Goal: Transaction & Acquisition: Purchase product/service

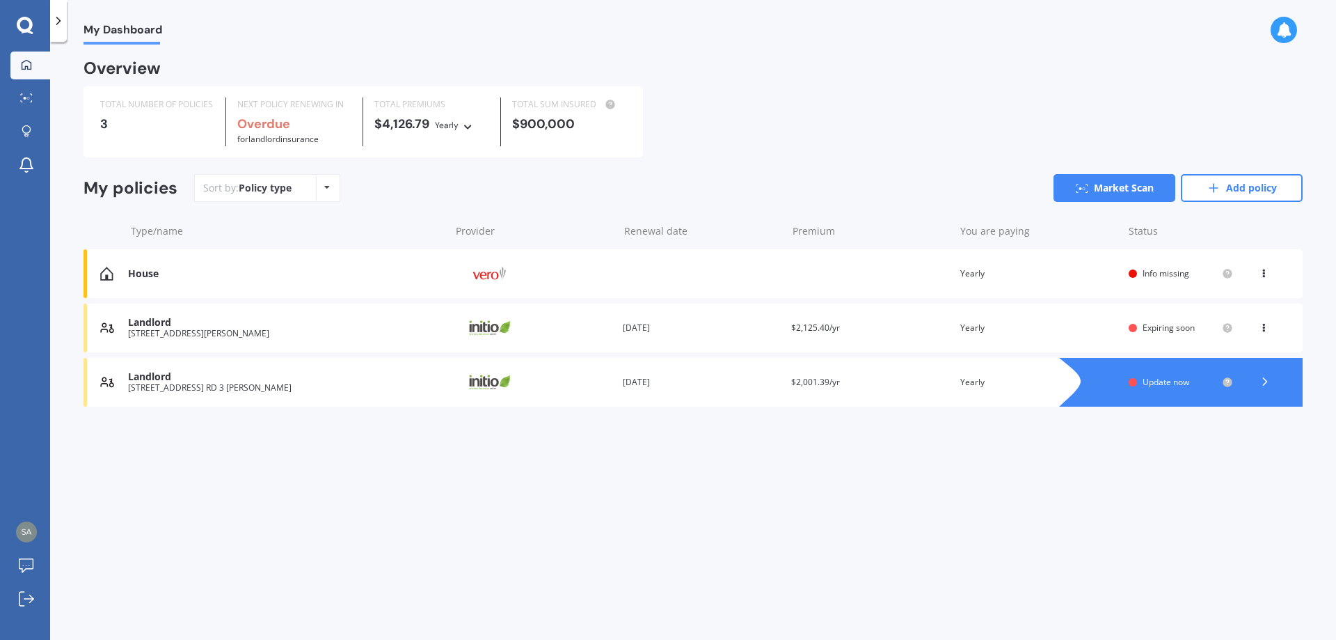
click at [322, 186] on div "Policy type Alphabetical Date added Renewing next" at bounding box center [327, 187] width 22 height 25
click at [1233, 183] on link "Add policy" at bounding box center [1242, 188] width 122 height 28
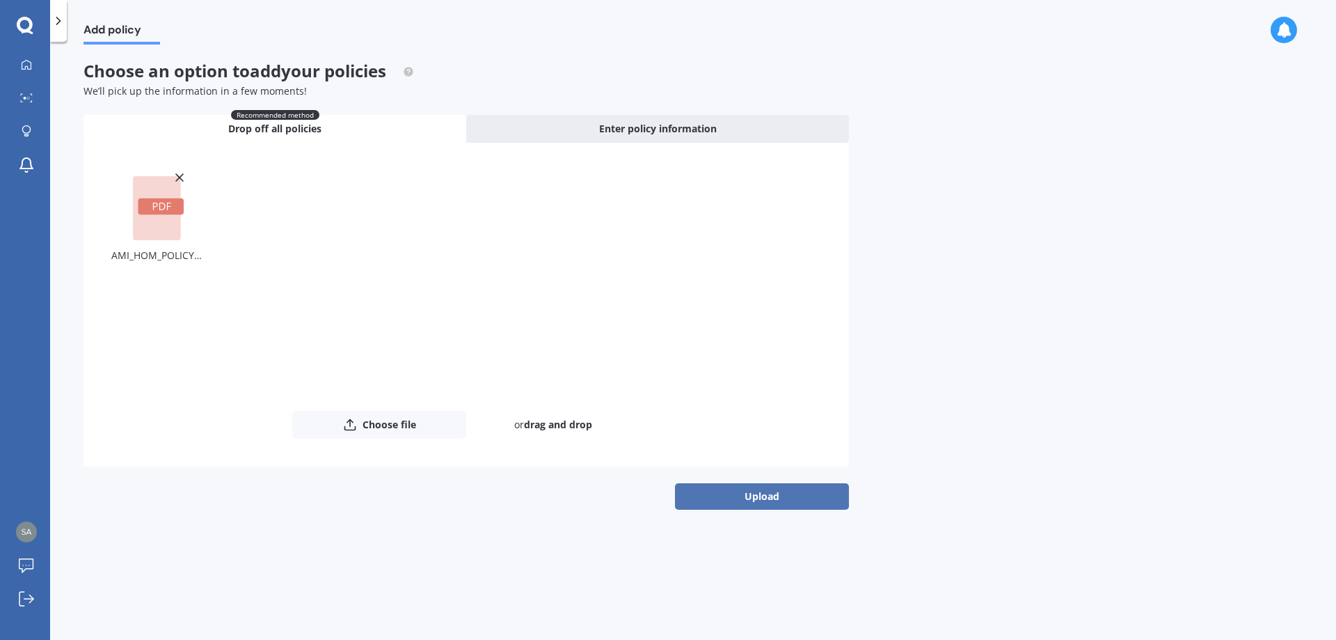
click at [744, 493] on button "Upload" at bounding box center [762, 496] width 174 height 26
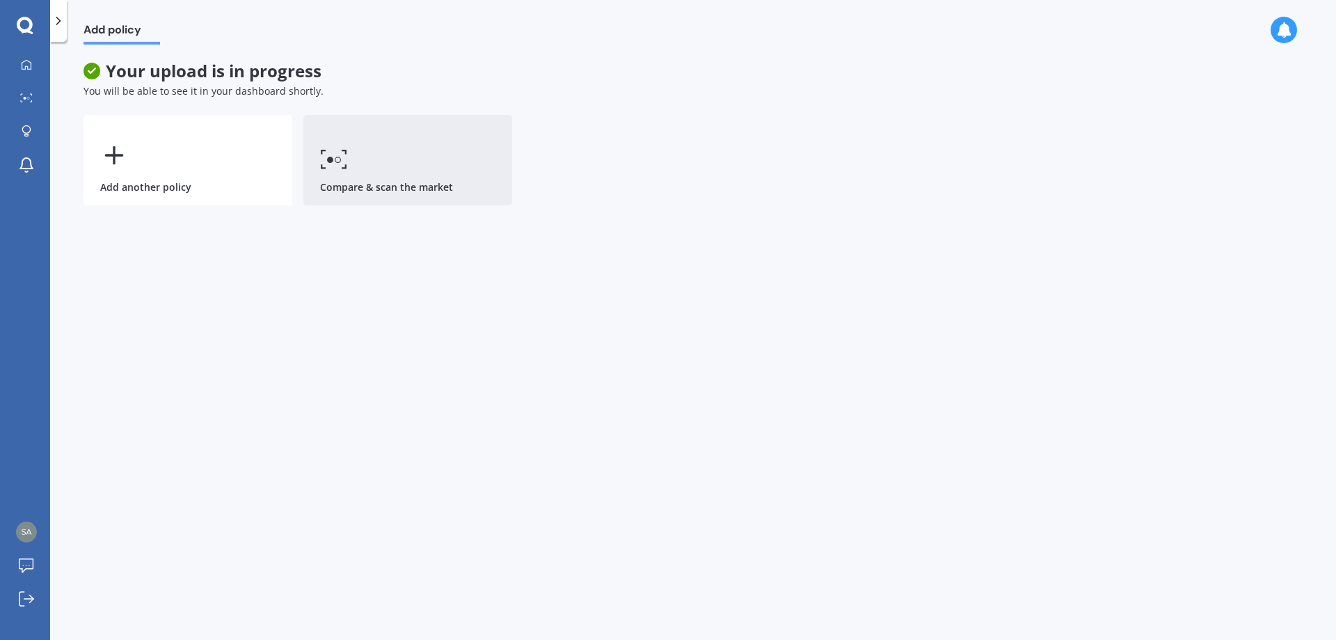
click at [393, 188] on link "Compare & scan the market" at bounding box center [407, 160] width 209 height 90
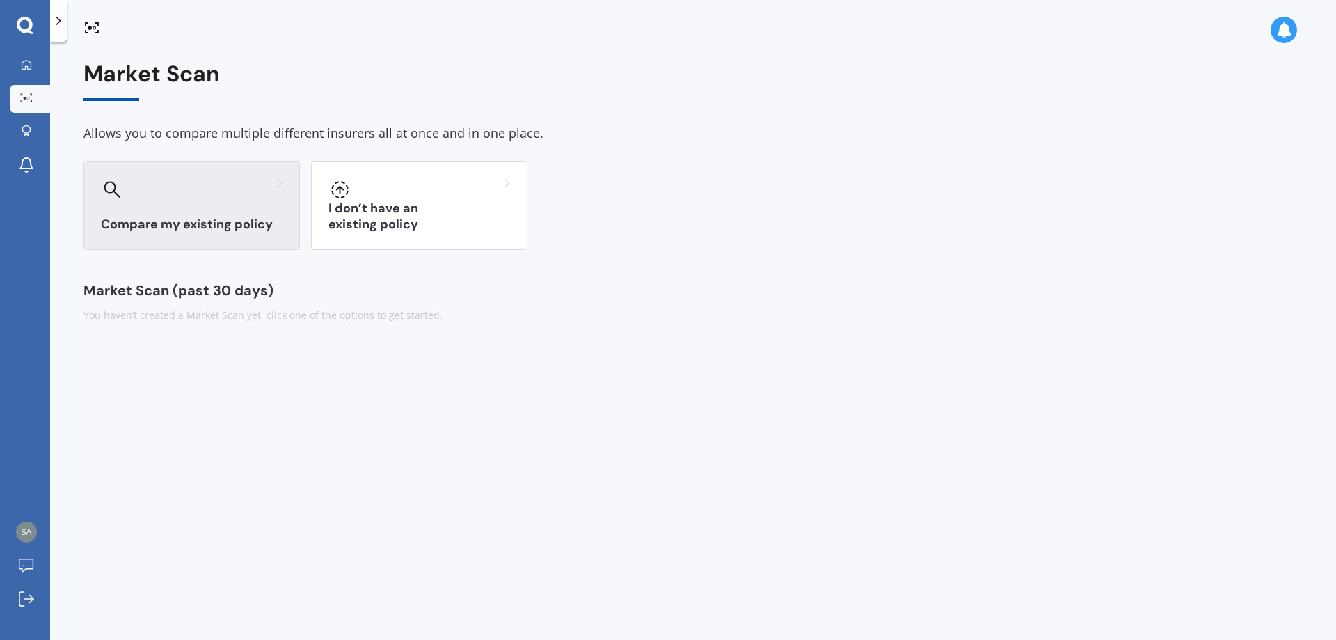
click at [128, 221] on h3 "Compare my existing policy" at bounding box center [192, 224] width 182 height 16
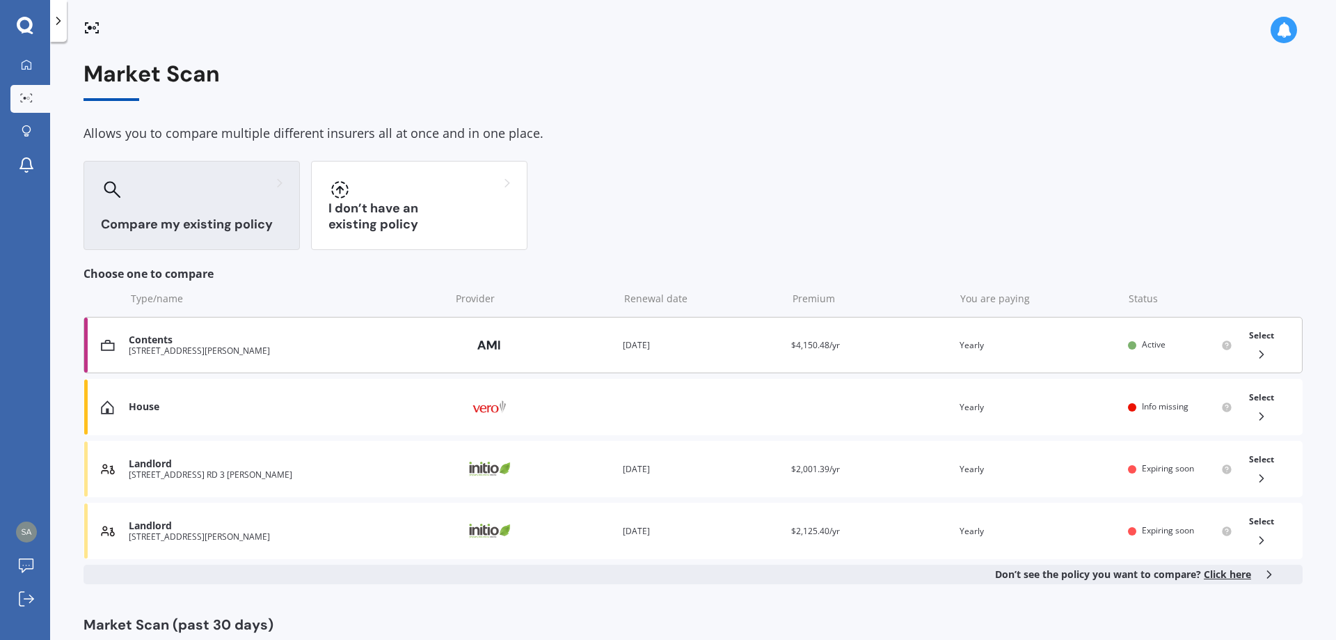
click at [268, 348] on div "162 TE AWA AVENUE AWATOTO NAPIER 4110" at bounding box center [286, 351] width 315 height 10
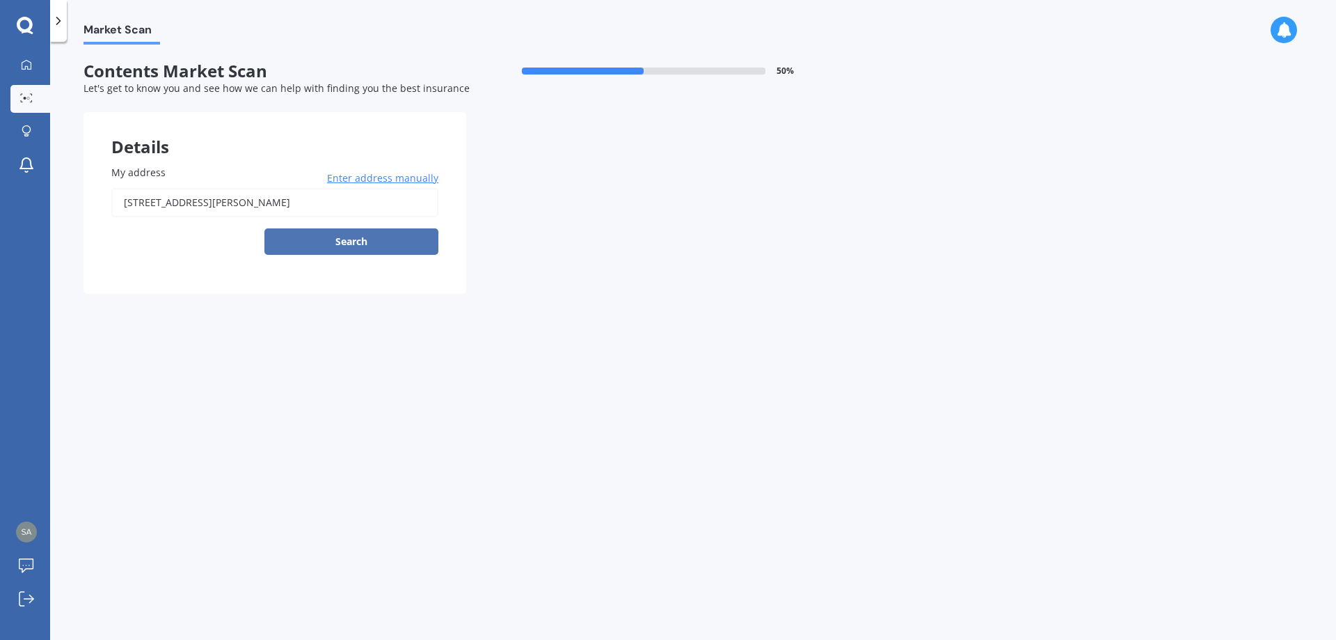
click at [341, 241] on button "Search" at bounding box center [351, 241] width 174 height 26
type input "162 Te Awa Avenue, Awatoto, Napier 4110"
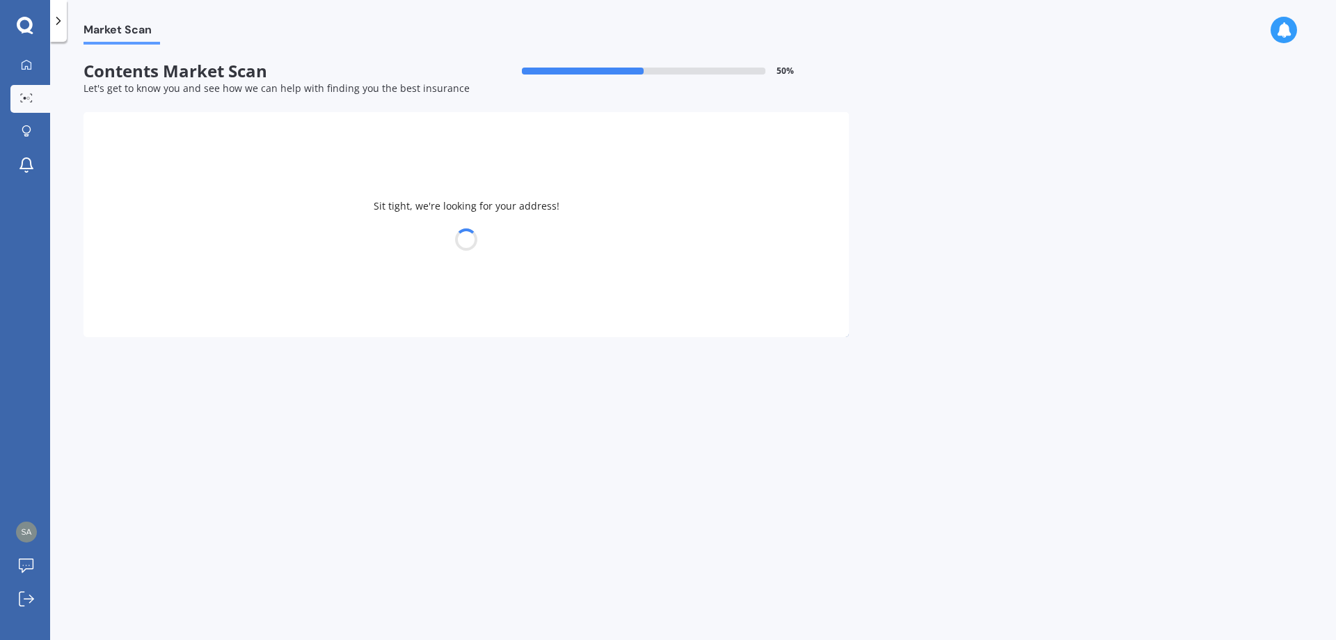
select select "18"
select select "12"
select select "1972"
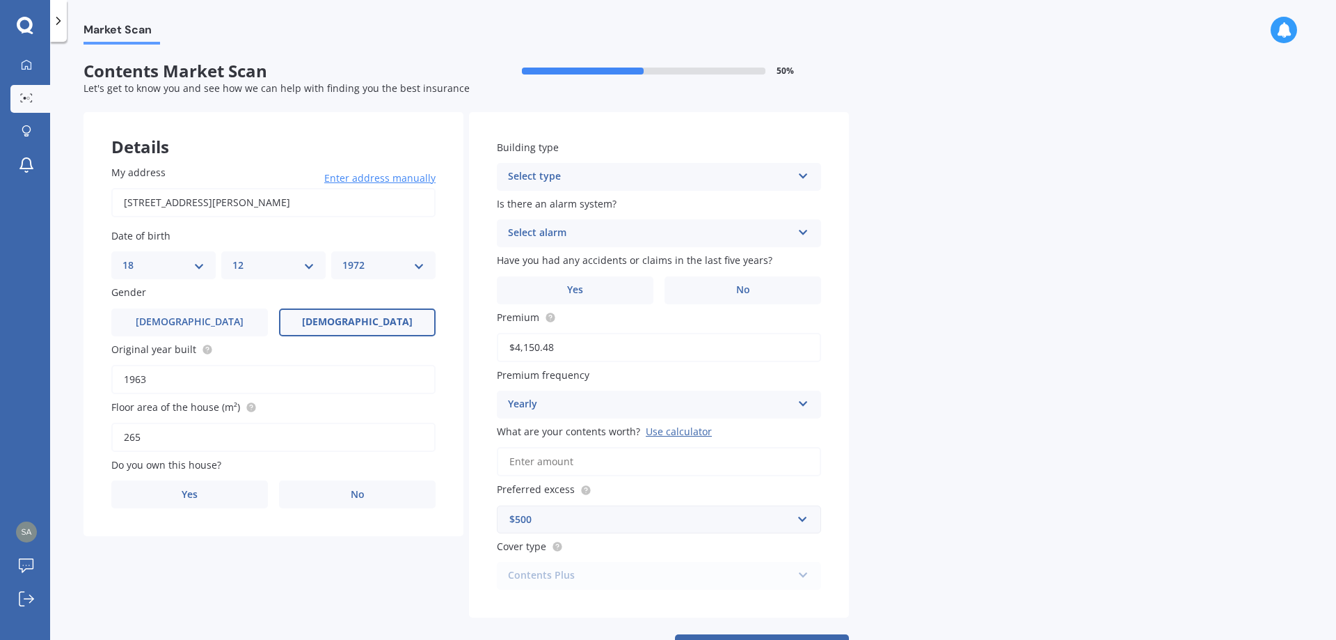
click at [801, 171] on icon at bounding box center [803, 173] width 12 height 10
click at [569, 203] on span "Freestanding" at bounding box center [540, 203] width 62 height 13
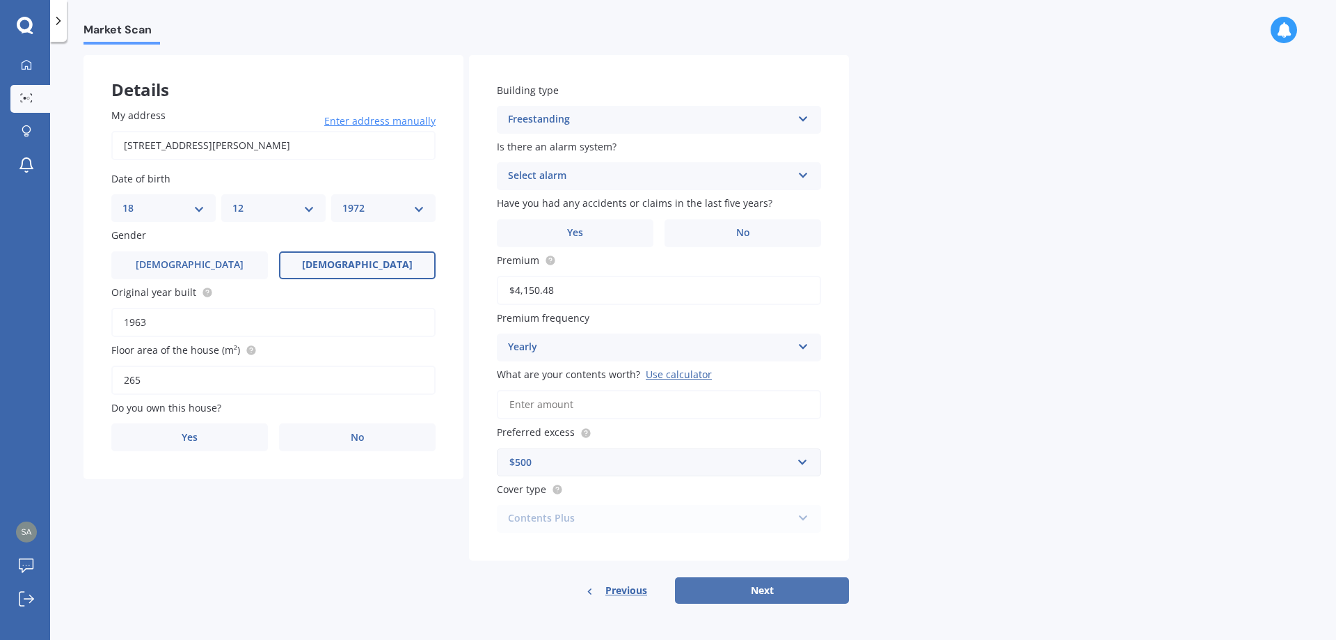
click at [761, 589] on button "Next" at bounding box center [762, 590] width 174 height 26
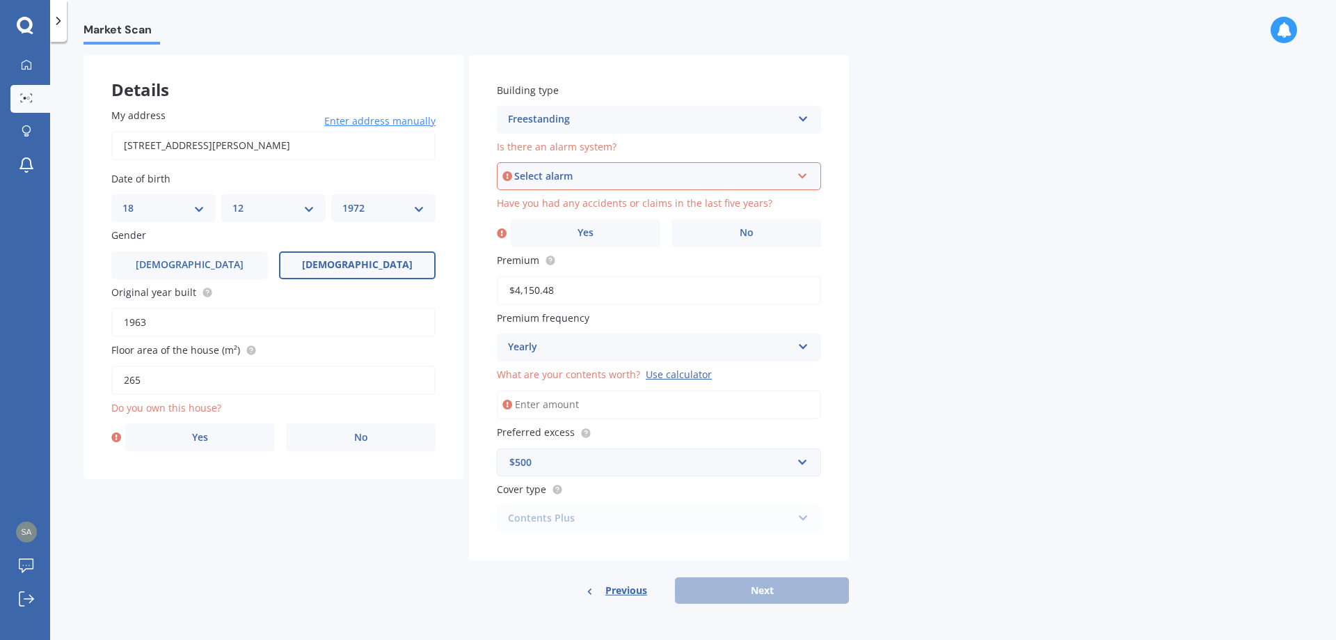
click at [804, 172] on icon at bounding box center [803, 173] width 12 height 10
click at [523, 250] on div "No" at bounding box center [659, 252] width 322 height 25
drag, startPoint x: 594, startPoint y: 404, endPoint x: 501, endPoint y: 404, distance: 93.3
click at [501, 404] on input "What are your contents worth? Use calculator" at bounding box center [659, 404] width 324 height 29
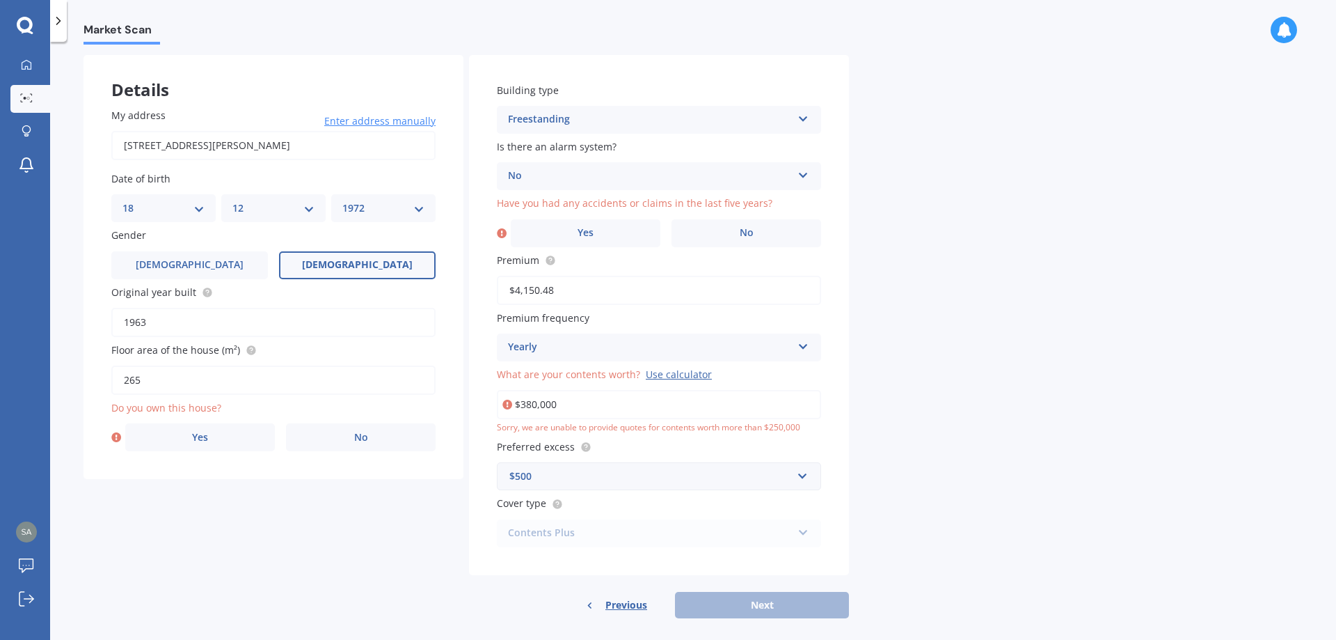
drag, startPoint x: 562, startPoint y: 399, endPoint x: 511, endPoint y: 407, distance: 51.4
click at [511, 407] on div "$380,000" at bounding box center [659, 404] width 324 height 29
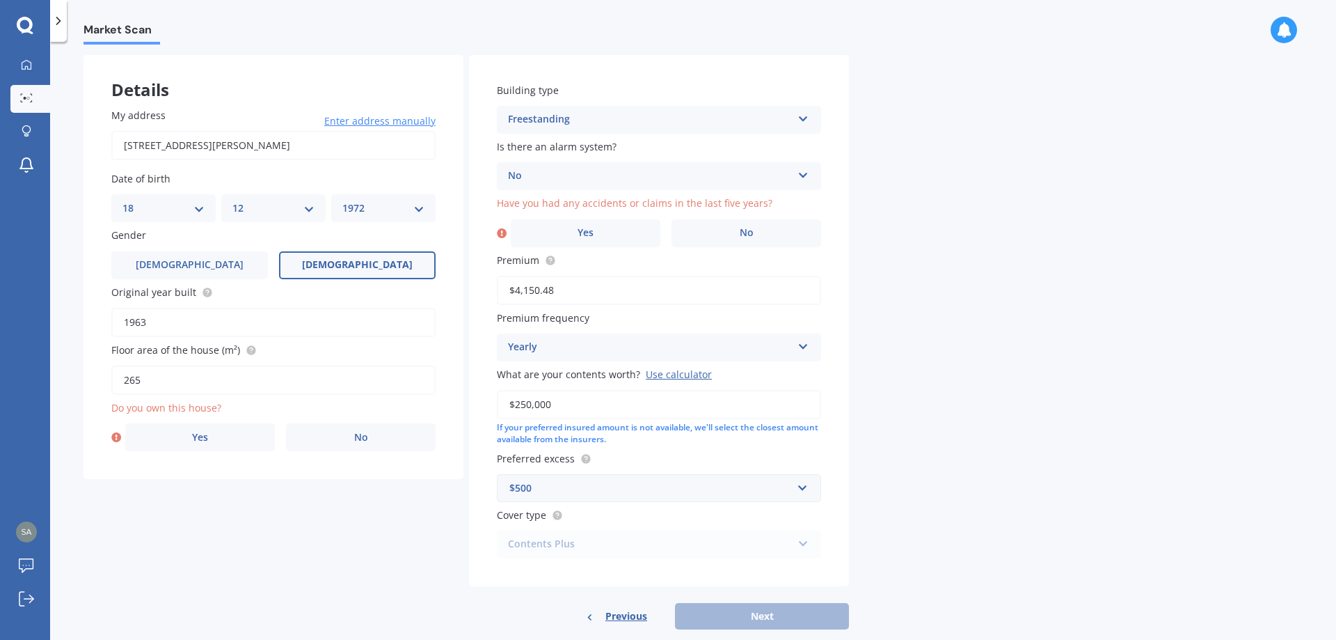
type input "$250,000"
click at [670, 526] on div "Cover type Contents Plus Premier Contents Advanced Contents Standard Contents C…" at bounding box center [659, 532] width 324 height 51
click at [738, 614] on div "Previous Next" at bounding box center [659, 616] width 380 height 26
click at [746, 228] on span "No" at bounding box center [747, 233] width 14 height 12
click at [0, 0] on input "No" at bounding box center [0, 0] width 0 height 0
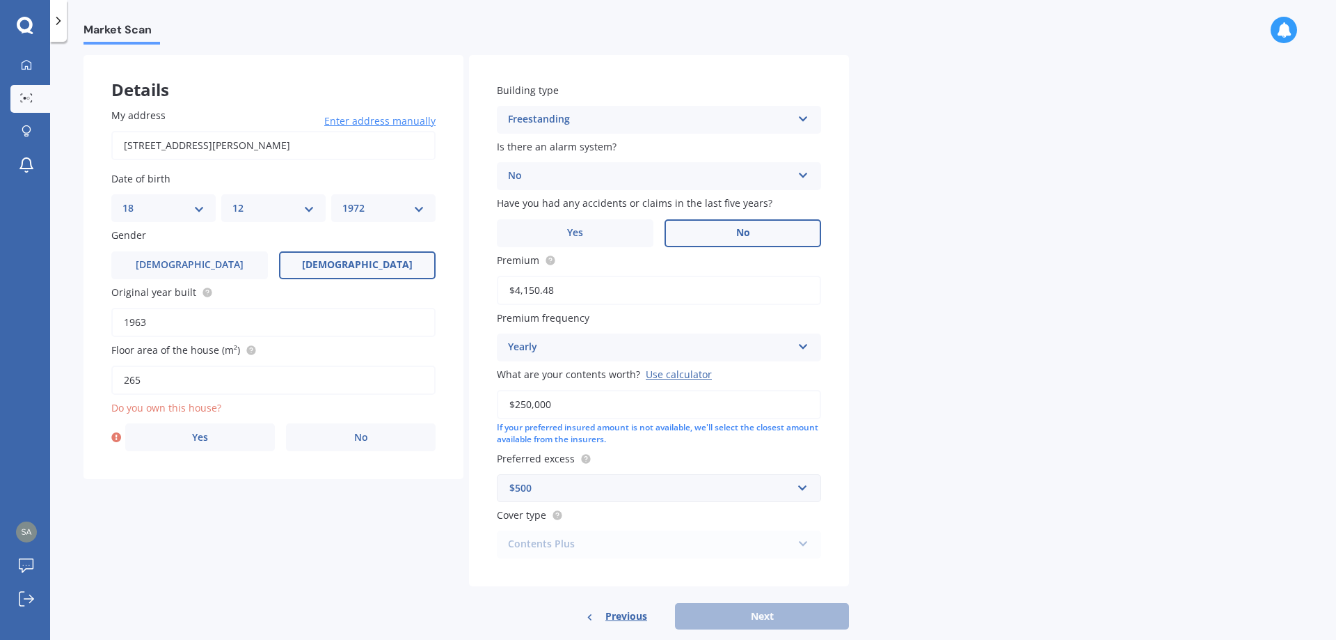
click at [720, 237] on label "No" at bounding box center [743, 233] width 157 height 28
click at [0, 0] on input "No" at bounding box center [0, 0] width 0 height 0
click at [983, 489] on div "Market Scan Contents Market Scan 50 % Let's get to know you and see how we can …" at bounding box center [693, 344] width 1286 height 598
click at [198, 438] on span "Yes" at bounding box center [200, 437] width 17 height 12
click at [0, 0] on input "Yes" at bounding box center [0, 0] width 0 height 0
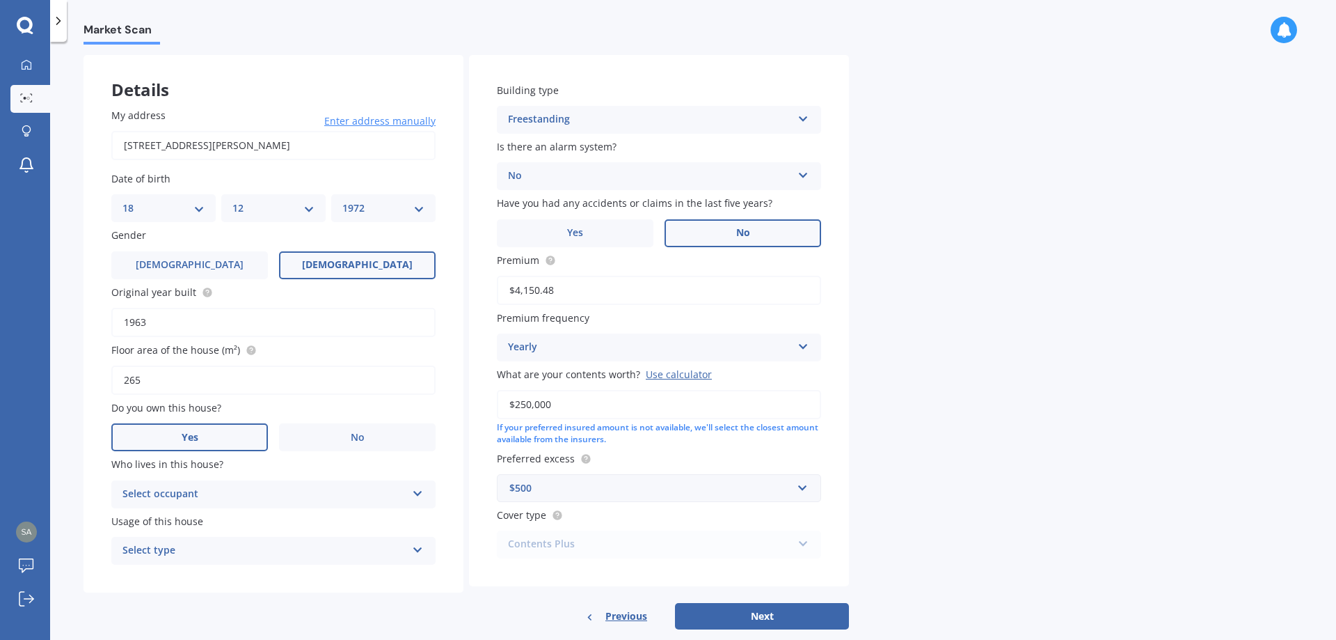
scroll to position [83, 0]
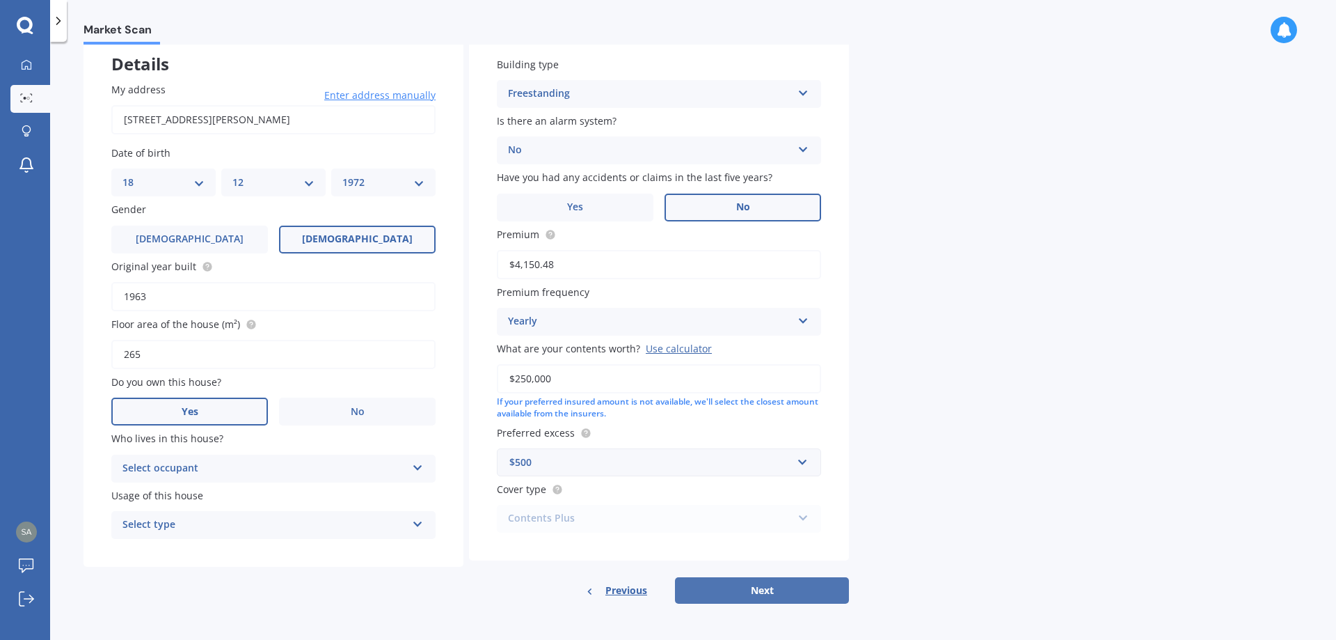
click at [763, 585] on button "Next" at bounding box center [762, 590] width 174 height 26
click at [417, 464] on icon at bounding box center [417, 466] width 12 height 10
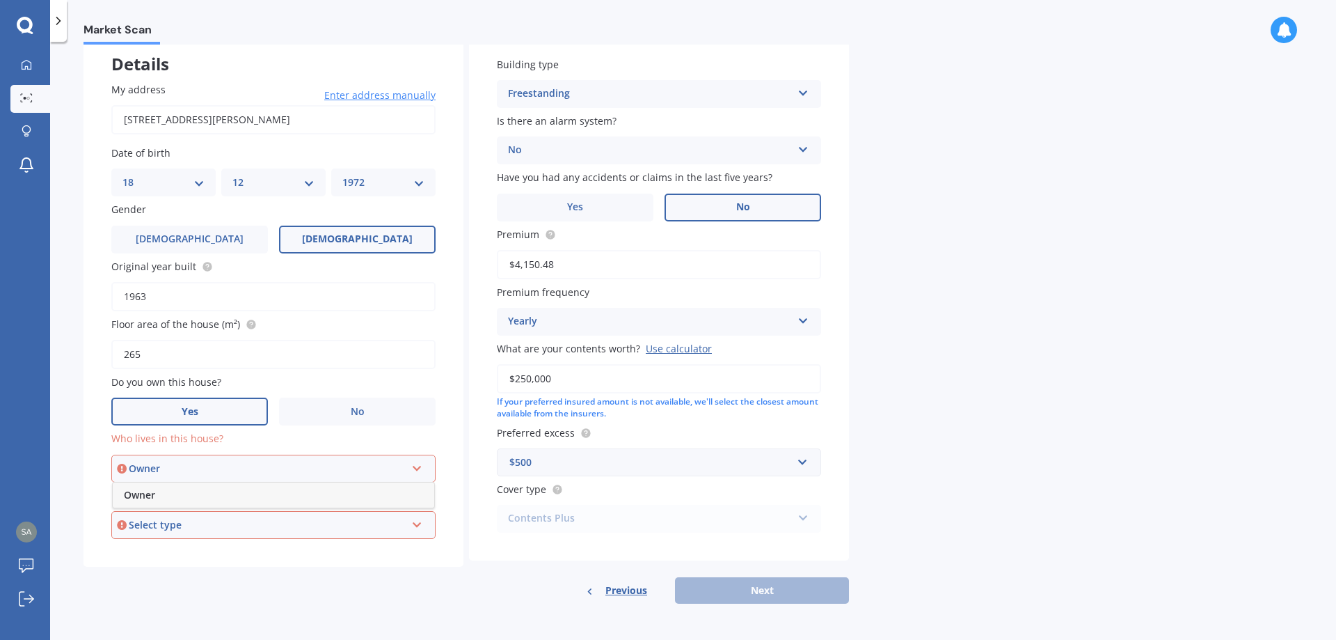
drag, startPoint x: 146, startPoint y: 489, endPoint x: 193, endPoint y: 493, distance: 46.8
click at [153, 489] on span "Owner" at bounding box center [139, 494] width 31 height 13
click at [417, 520] on icon at bounding box center [417, 522] width 12 height 10
drag, startPoint x: 154, startPoint y: 543, endPoint x: 298, endPoint y: 555, distance: 144.5
click at [159, 543] on div "Permanent" at bounding box center [274, 551] width 322 height 25
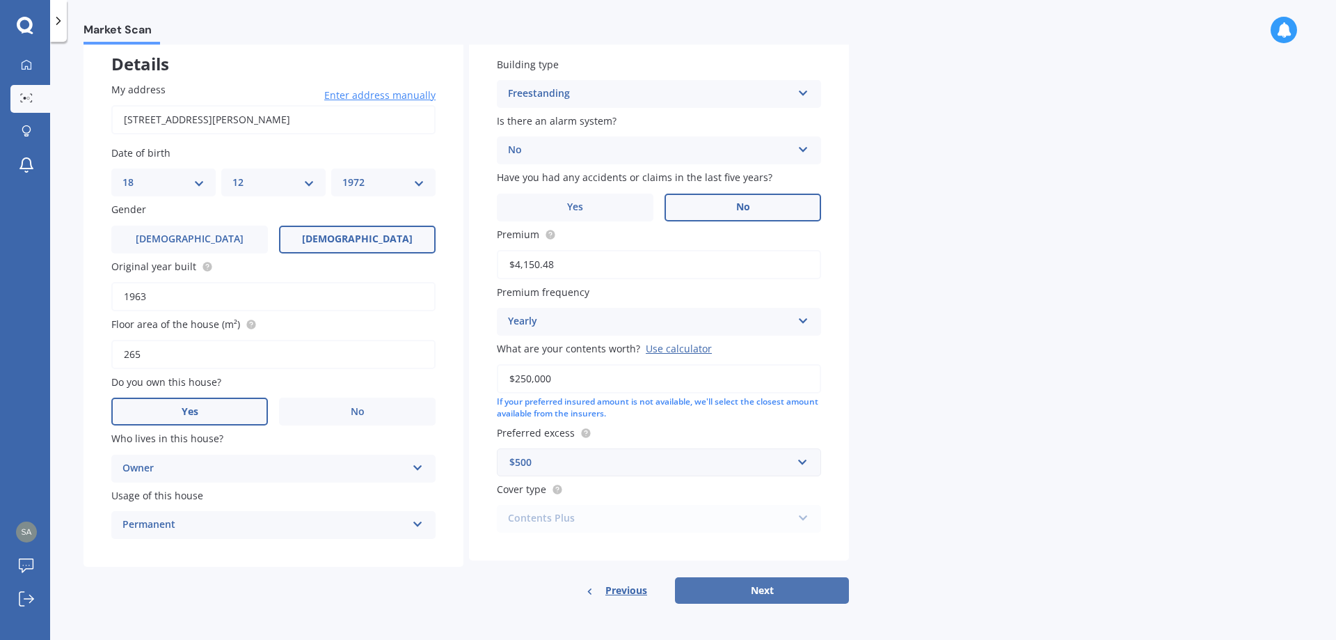
click at [763, 584] on button "Next" at bounding box center [762, 590] width 174 height 26
select select "18"
select select "12"
select select "1972"
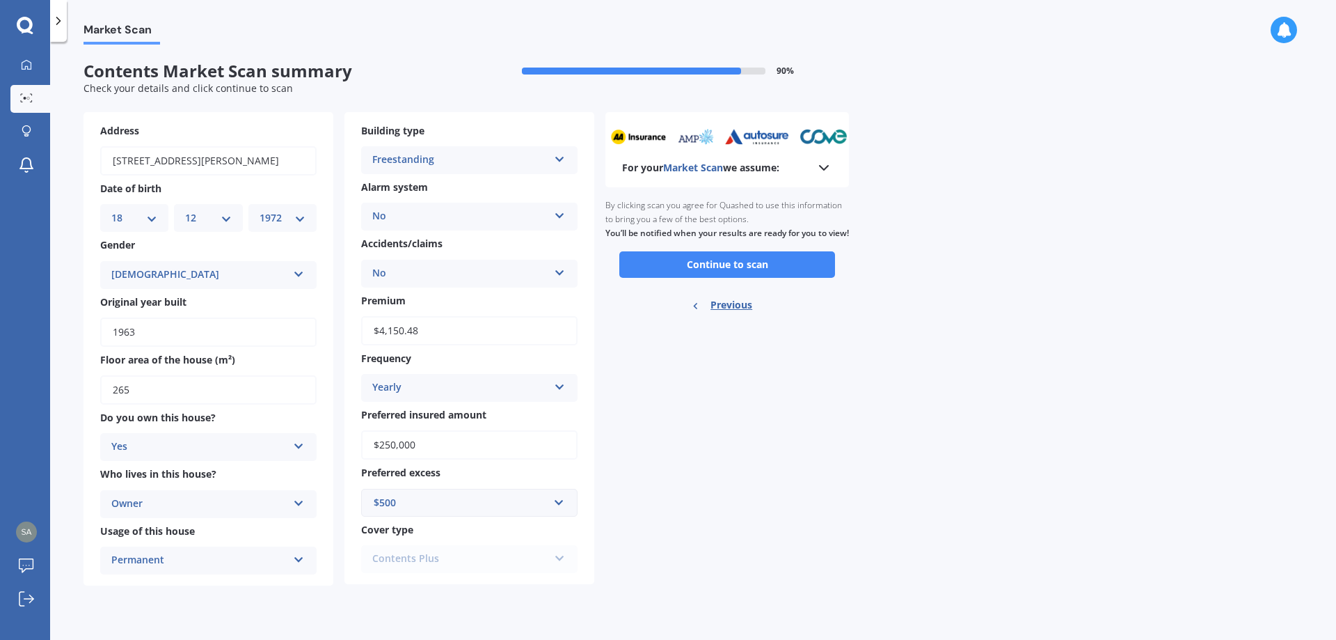
scroll to position [0, 0]
click at [738, 269] on button "Continue to scan" at bounding box center [727, 264] width 216 height 26
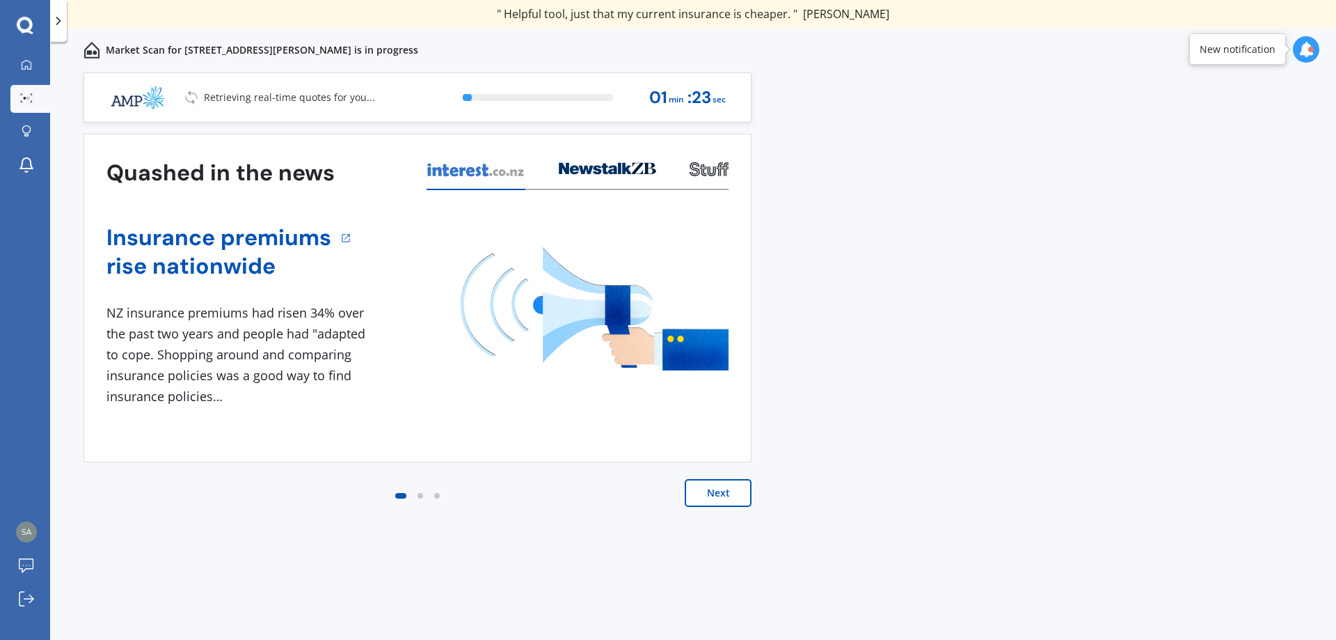
click at [727, 491] on button "Next" at bounding box center [718, 493] width 67 height 28
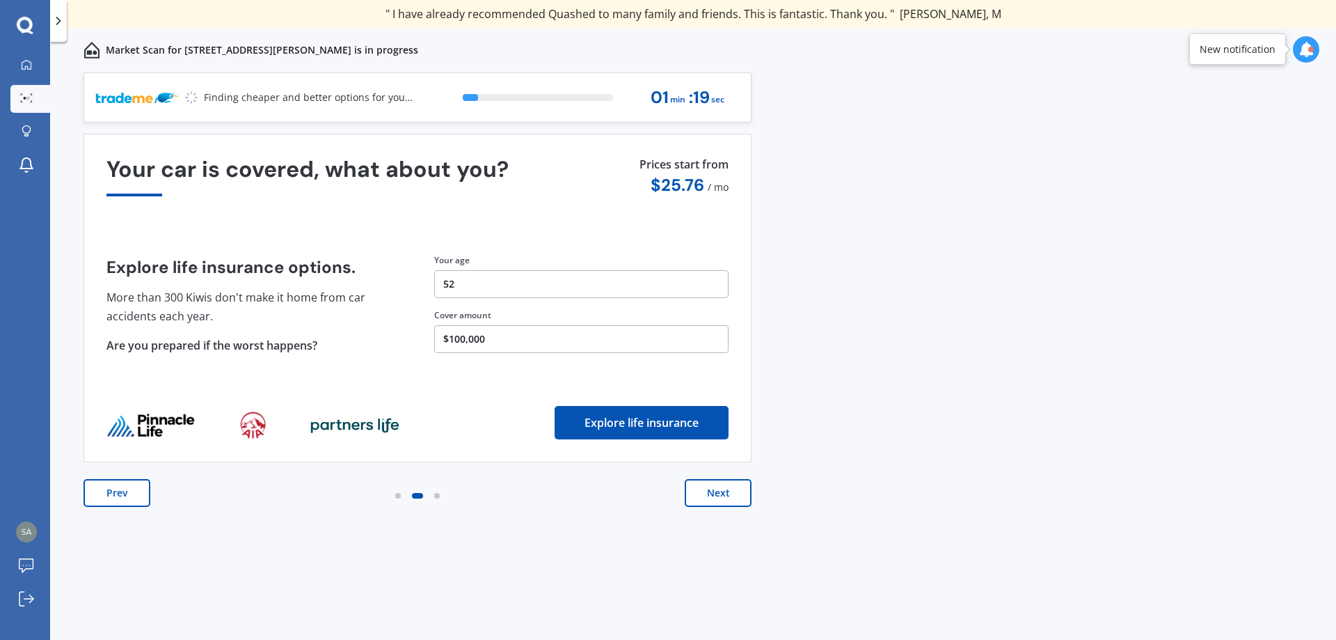
click at [717, 479] on button "Next" at bounding box center [718, 493] width 67 height 28
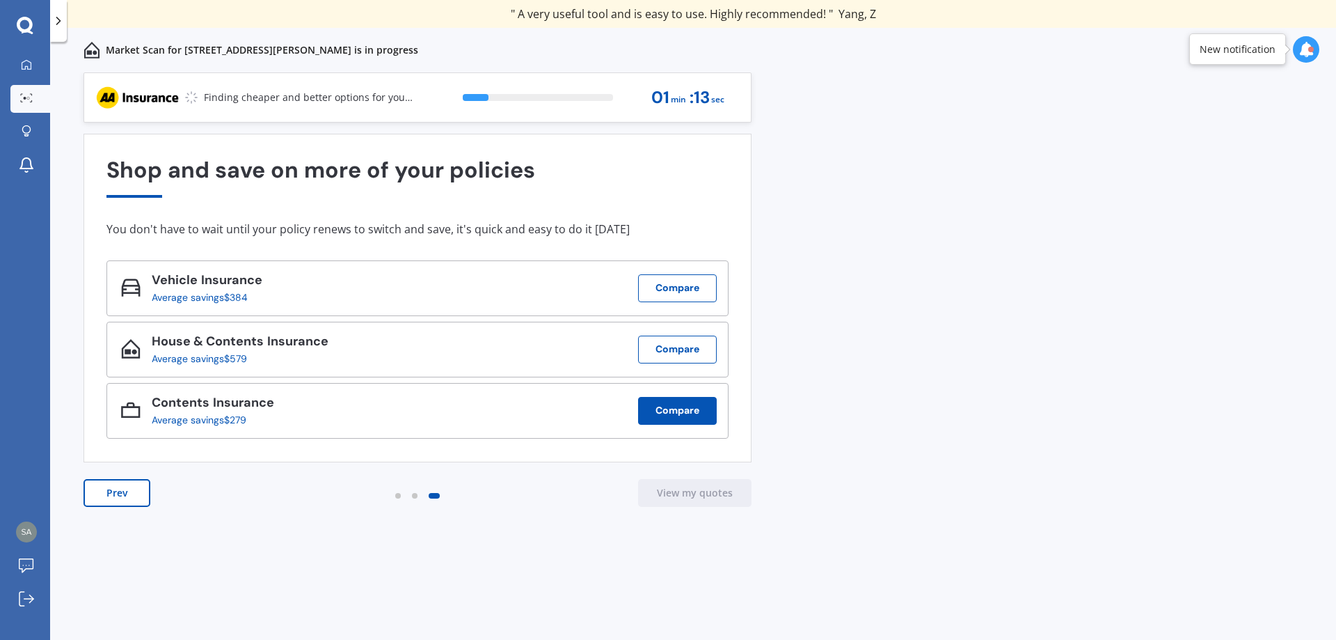
click at [677, 411] on button "Compare" at bounding box center [677, 411] width 79 height 28
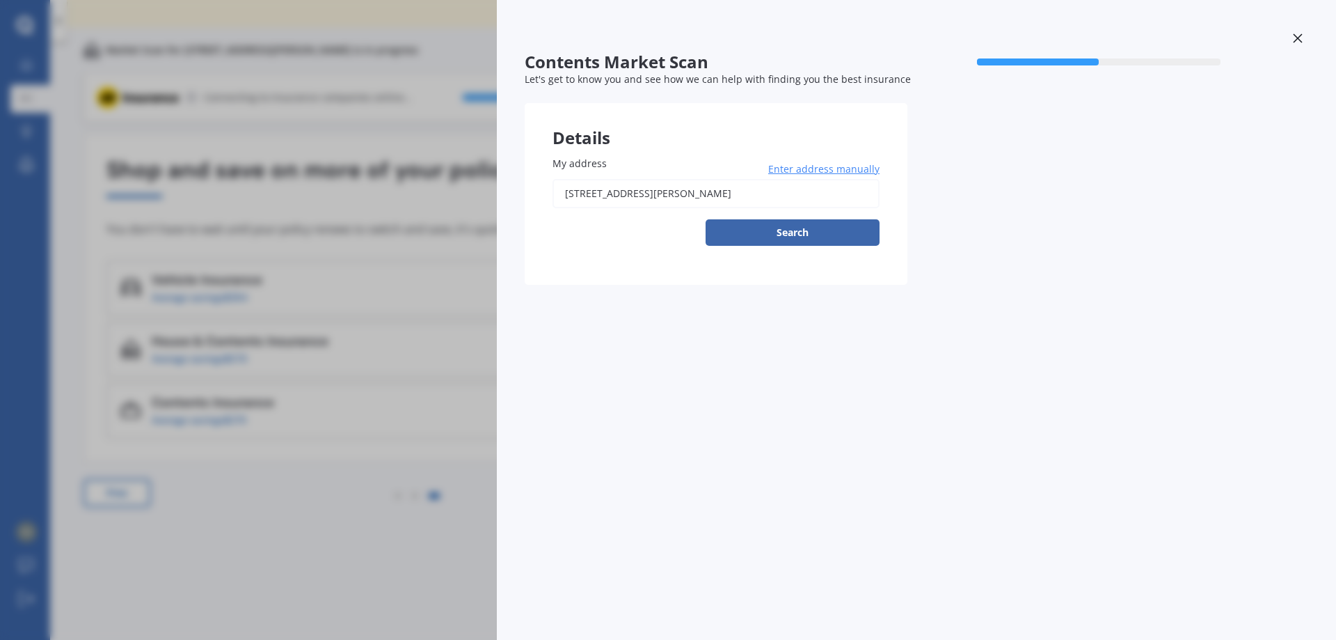
click at [754, 224] on button "Search" at bounding box center [793, 232] width 174 height 26
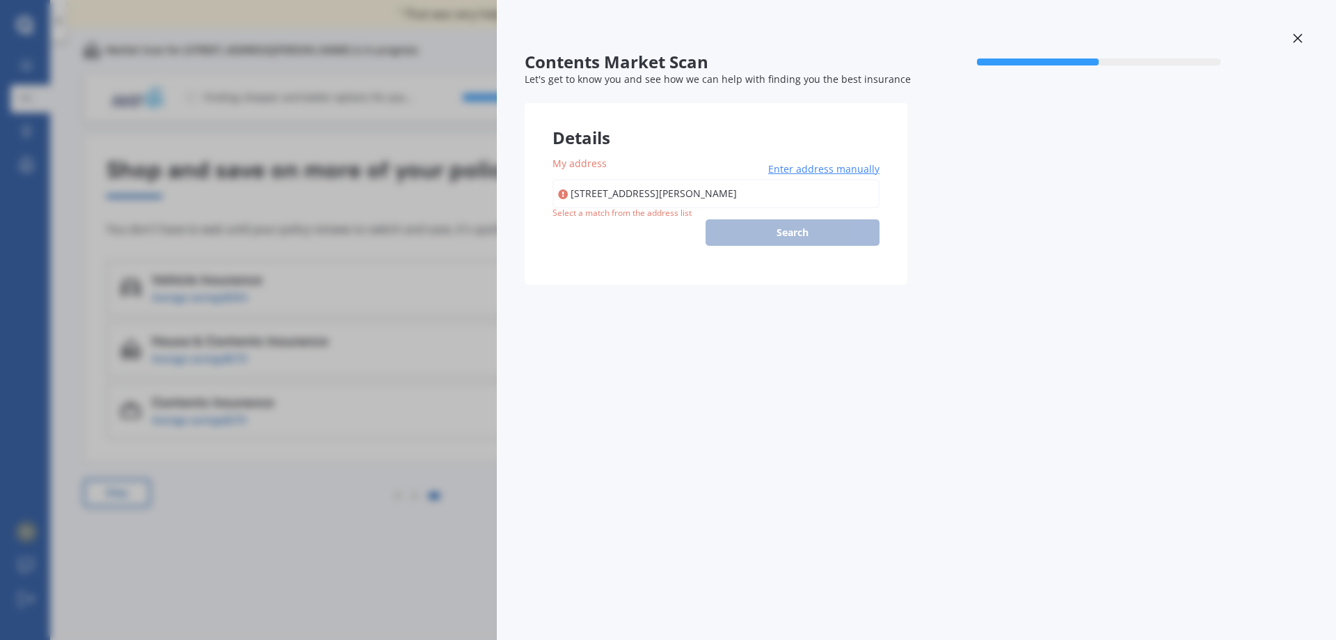
type input "162 Te Awa Avenue, Awatoto, Napier 4110"
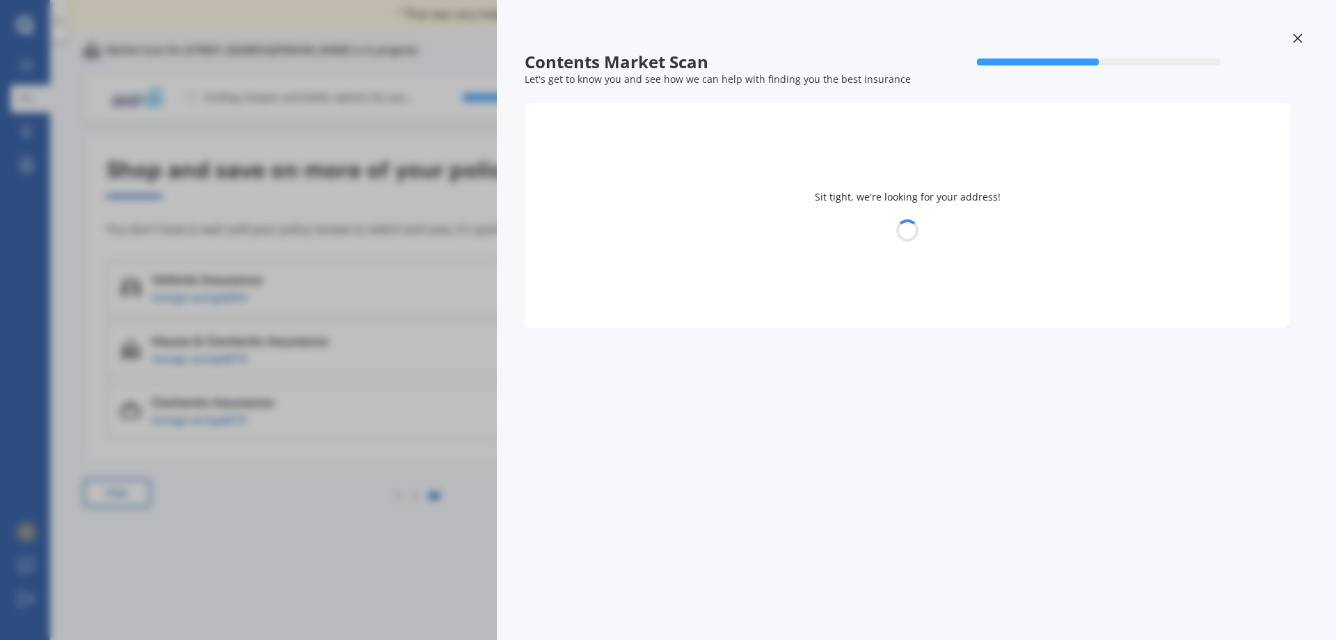
select select "18"
select select "12"
select select "1972"
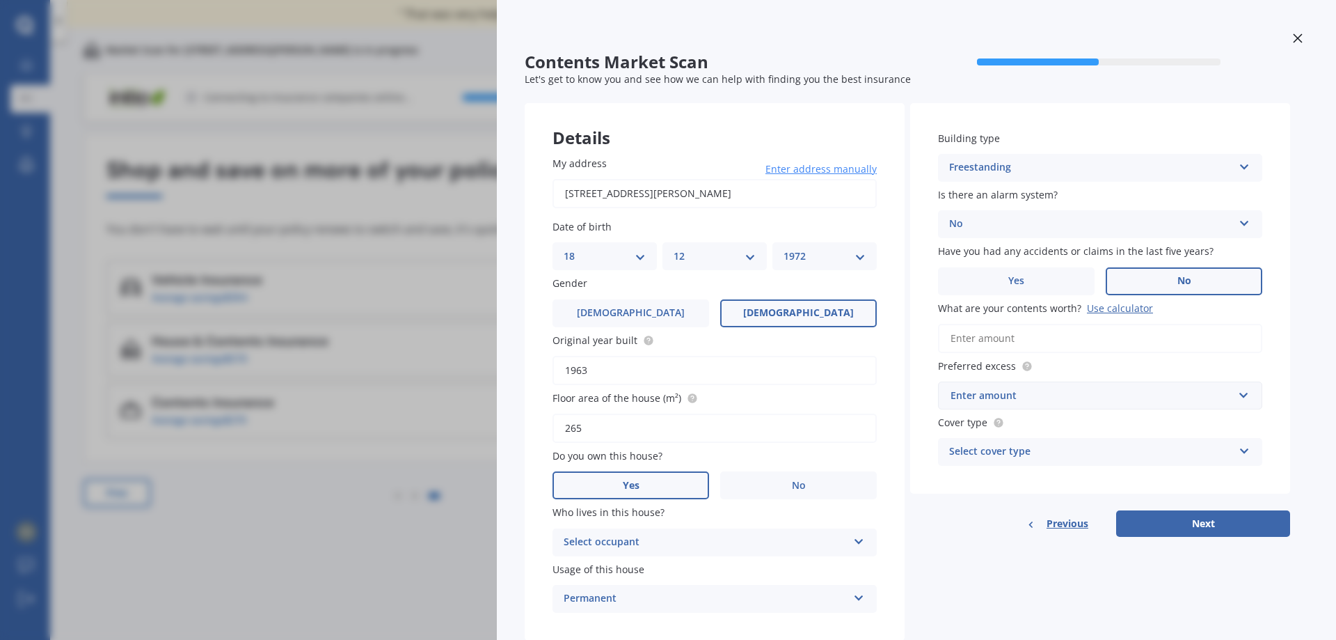
scroll to position [40, 0]
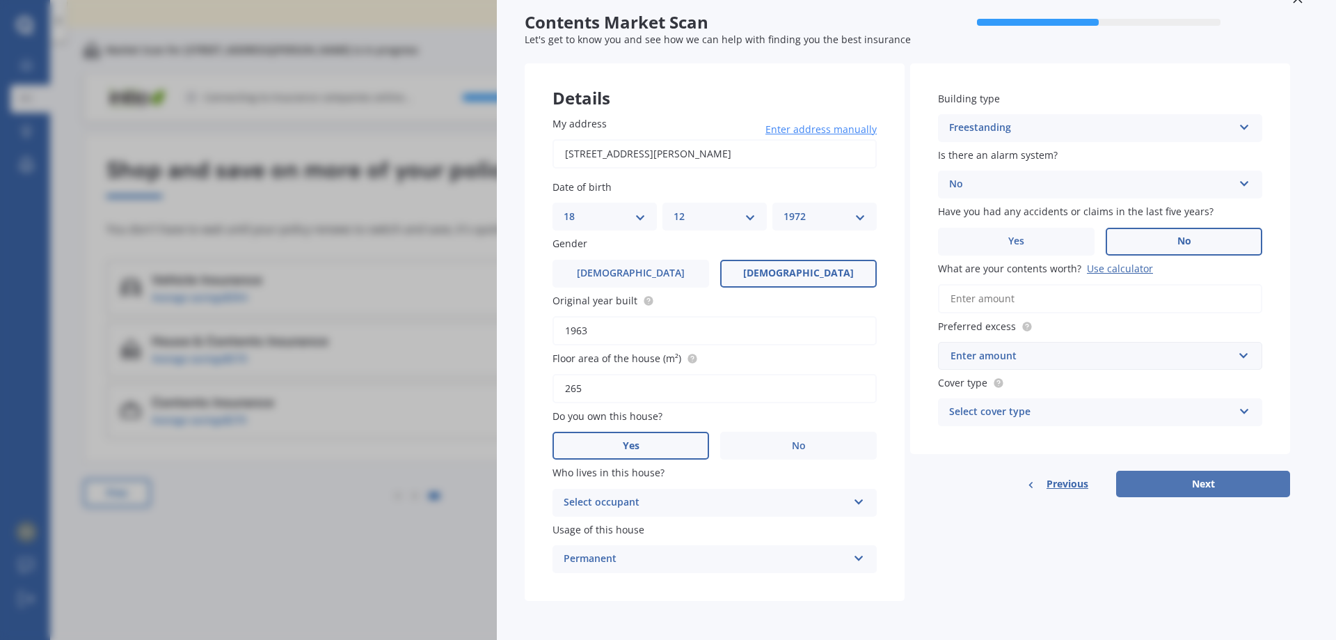
click at [1191, 483] on button "Next" at bounding box center [1203, 483] width 174 height 26
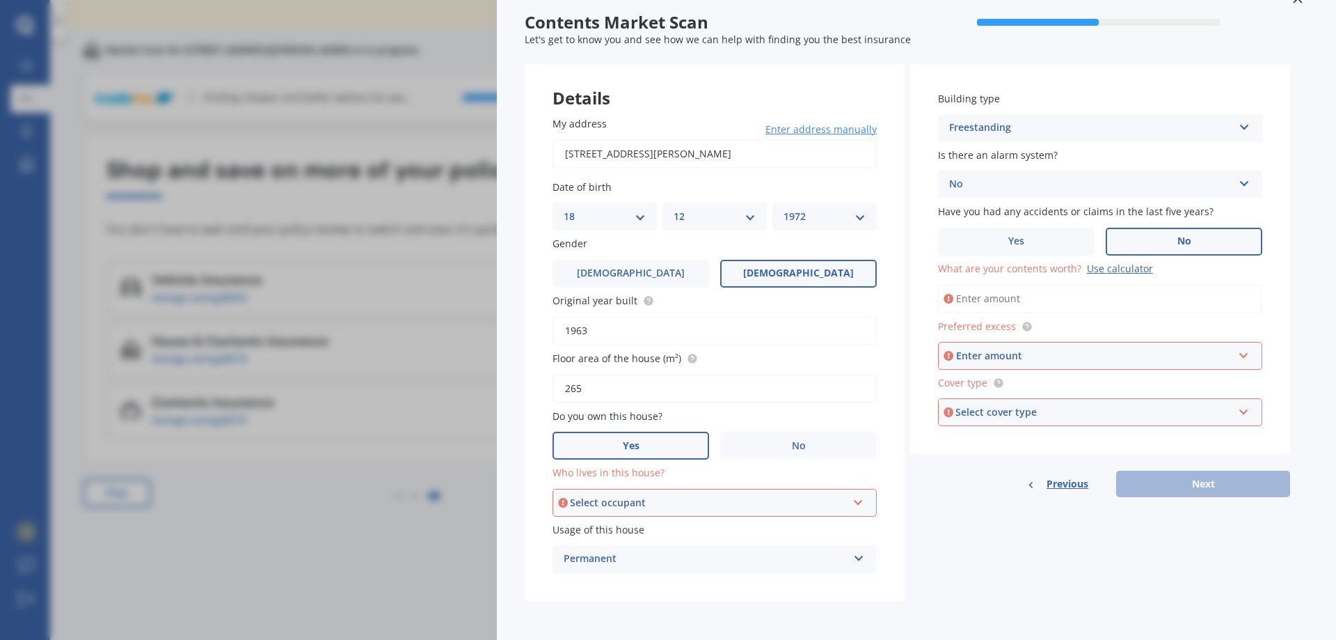
click at [862, 496] on icon at bounding box center [858, 500] width 12 height 10
click at [588, 529] on span "Owner" at bounding box center [580, 528] width 31 height 13
click at [1037, 359] on div "Enter amount" at bounding box center [1094, 355] width 277 height 15
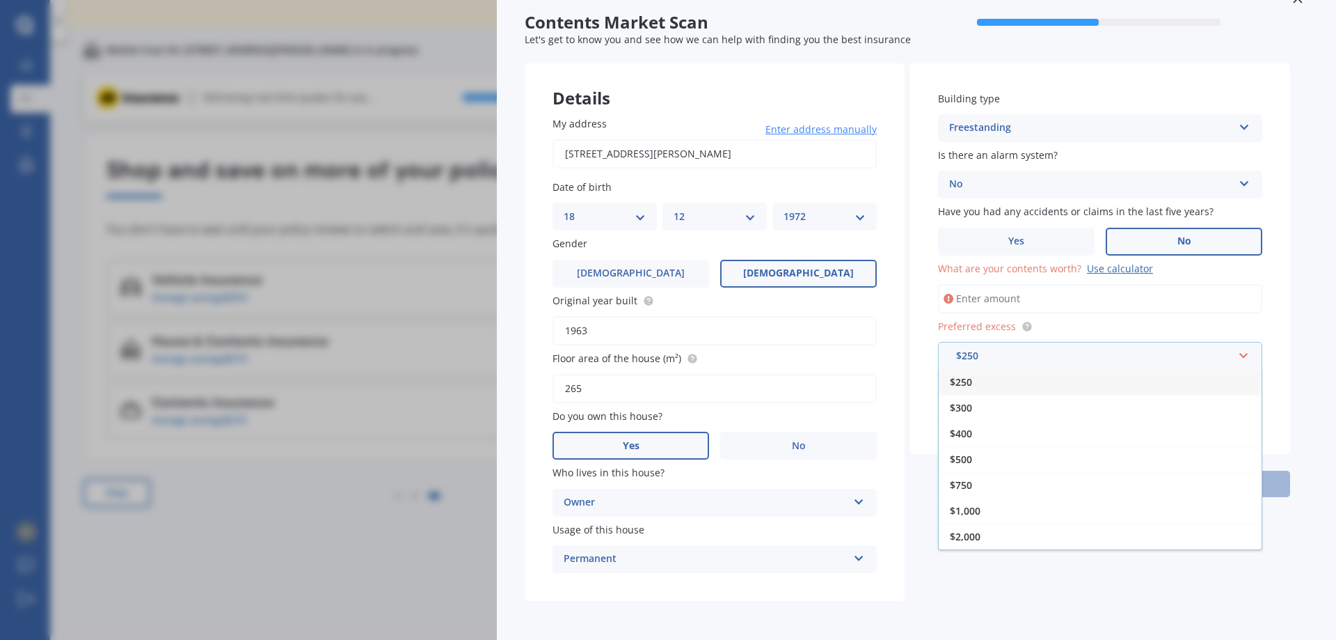
click at [962, 452] on div "$500" at bounding box center [1100, 459] width 323 height 26
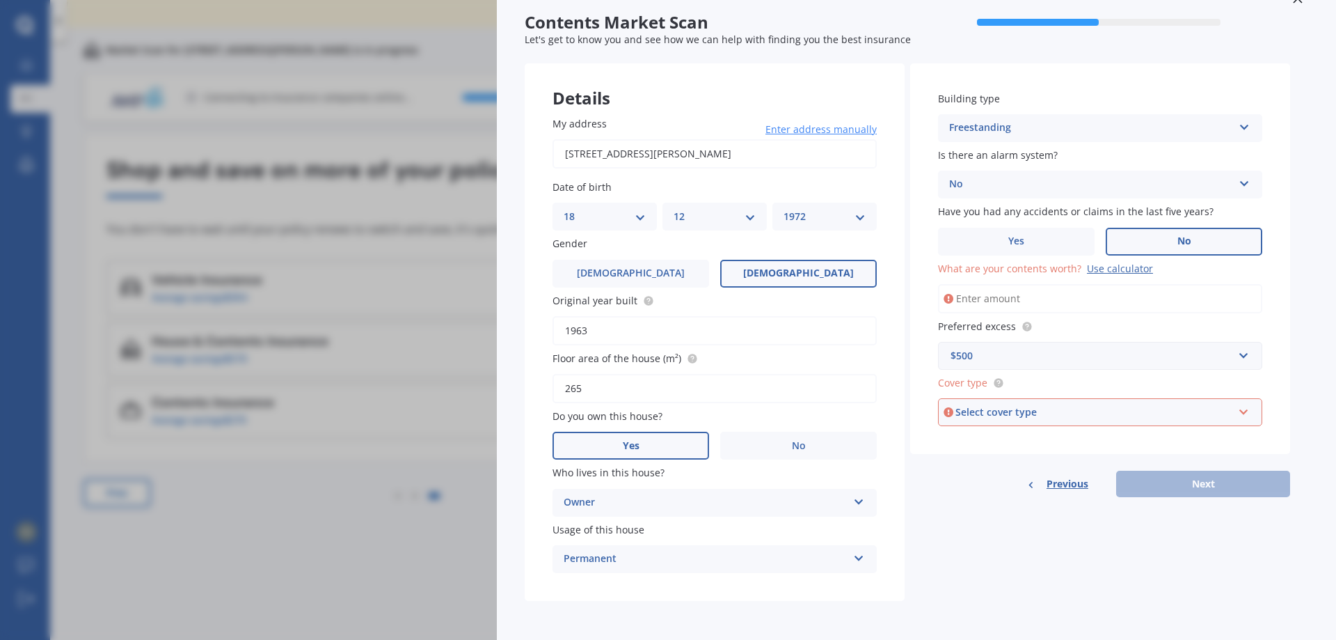
click at [1068, 408] on div "Select cover type" at bounding box center [1093, 411] width 277 height 15
click at [965, 438] on span "High" at bounding box center [962, 437] width 22 height 13
click at [983, 302] on input "What are your contents worth? Use calculator" at bounding box center [1100, 298] width 324 height 29
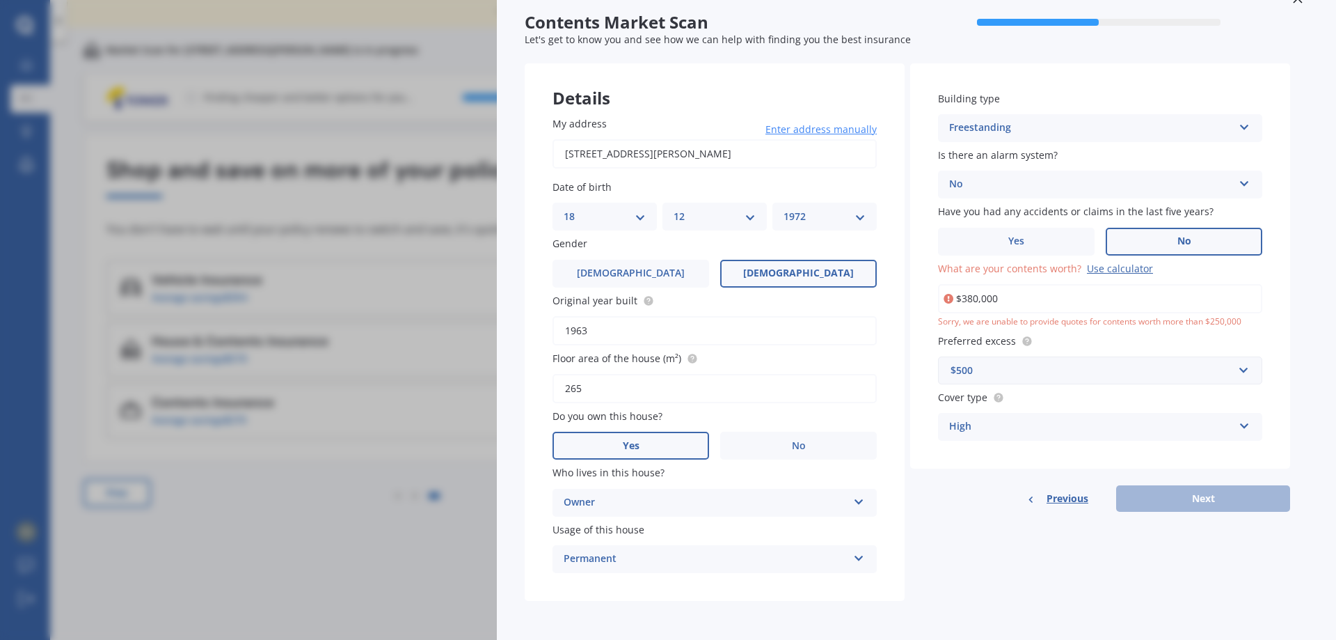
drag, startPoint x: 1012, startPoint y: 292, endPoint x: 764, endPoint y: 283, distance: 247.9
click at [780, 293] on div "Details My address 162 Te Awa Avenue, Awatoto, Napier 4110 Enter address manual…" at bounding box center [907, 331] width 765 height 537
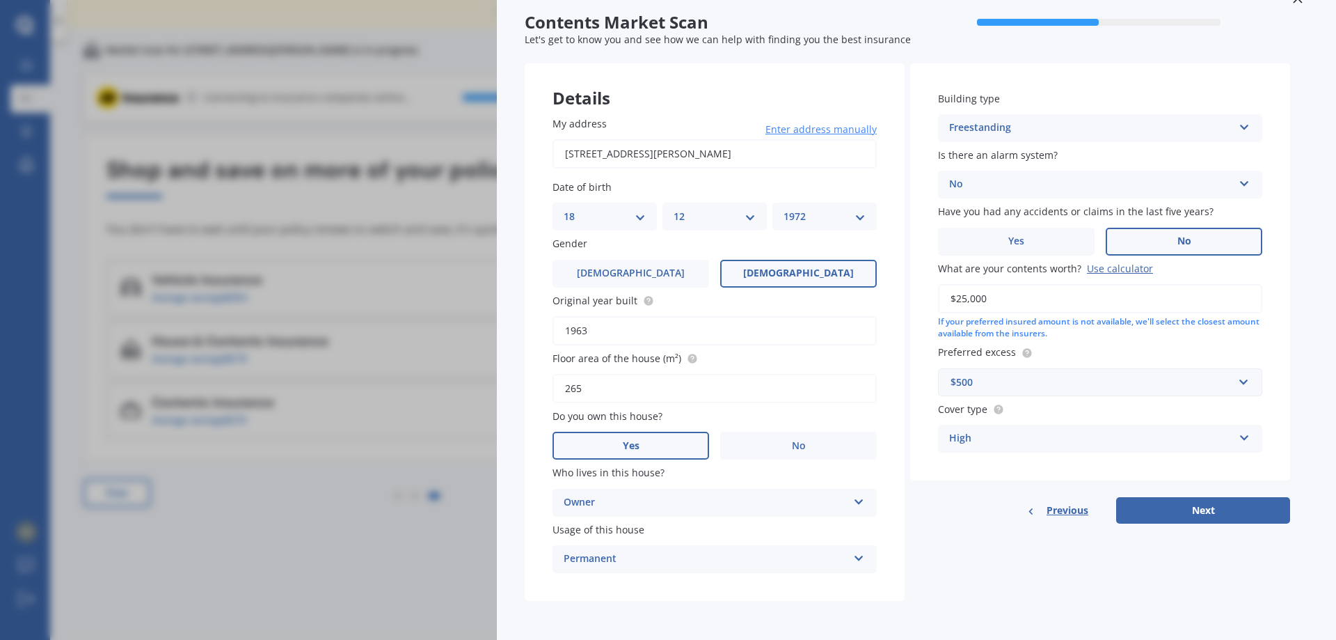
type input "$250,000"
click at [1173, 509] on button "Next" at bounding box center [1203, 510] width 174 height 26
select select "18"
select select "12"
select select "1972"
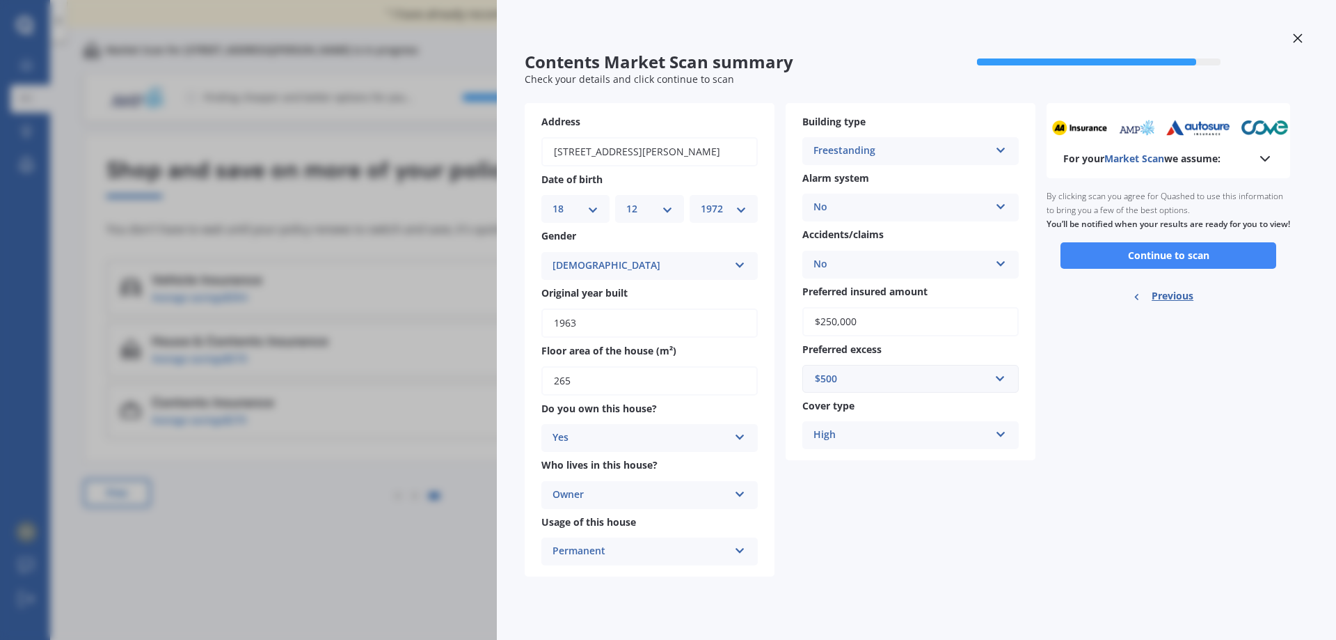
scroll to position [0, 0]
click at [1159, 269] on button "Continue to scan" at bounding box center [1169, 255] width 216 height 26
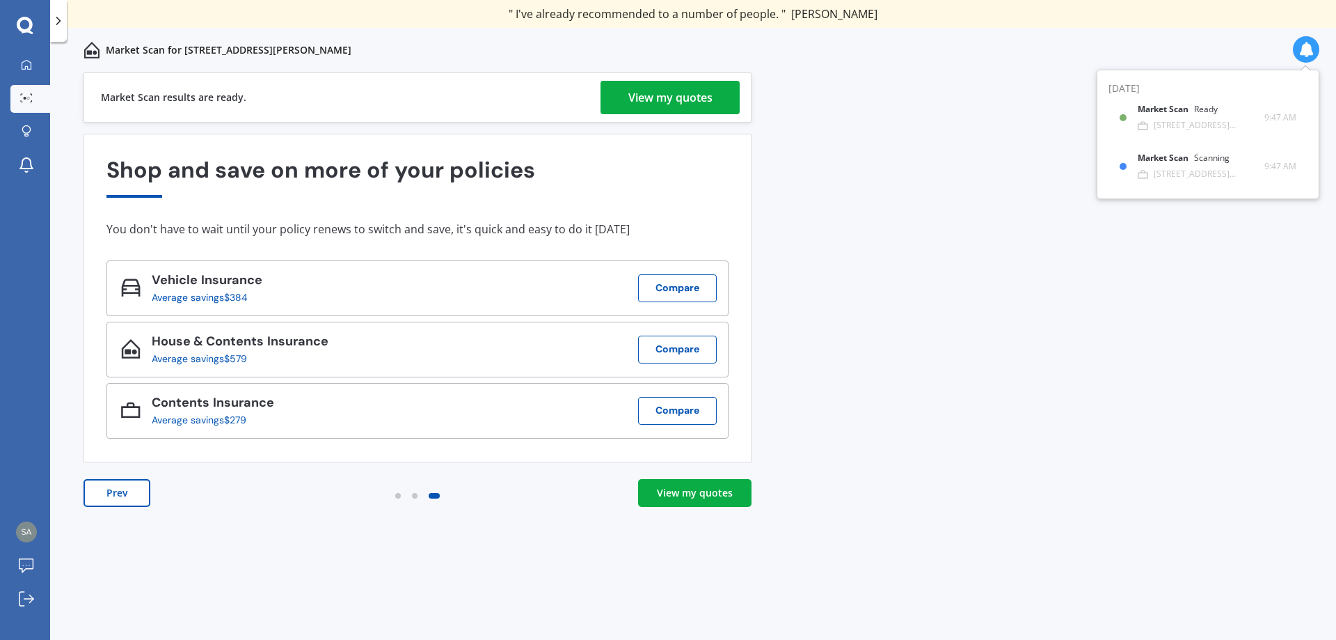
click at [692, 491] on div "View my quotes" at bounding box center [695, 493] width 76 height 14
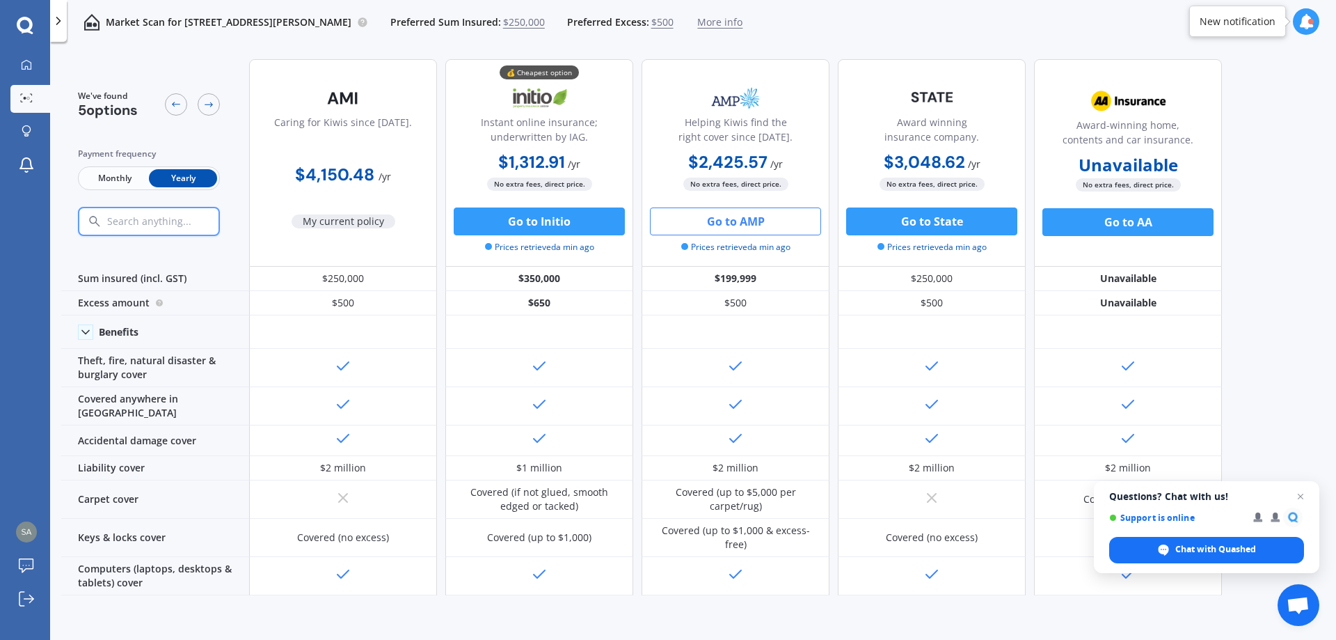
click at [724, 219] on button "Go to AMP" at bounding box center [735, 221] width 171 height 28
